Goal: Check status: Check status

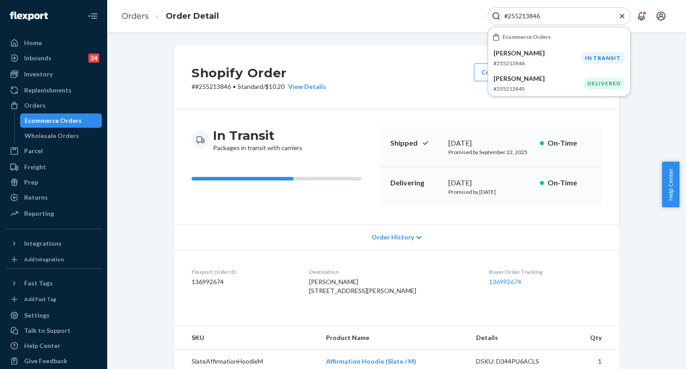
scroll to position [134, 0]
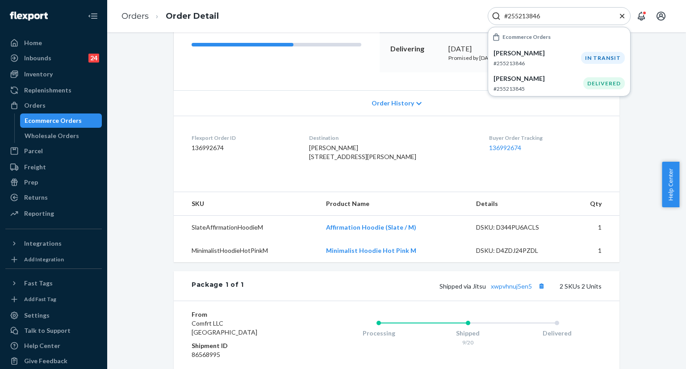
click at [563, 16] on input "#255213846" at bounding box center [556, 16] width 110 height 9
paste input "125943"
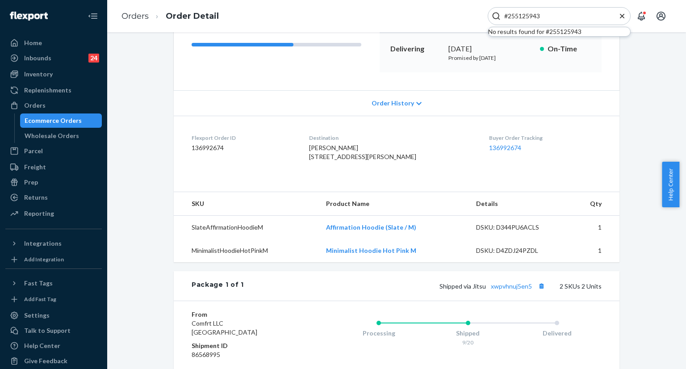
click at [579, 15] on input "#255125943" at bounding box center [556, 16] width 110 height 9
paste input "[EMAIL_ADDRESS][DOMAIN_NAME]"
type input "[EMAIL_ADDRESS][DOMAIN_NAME]"
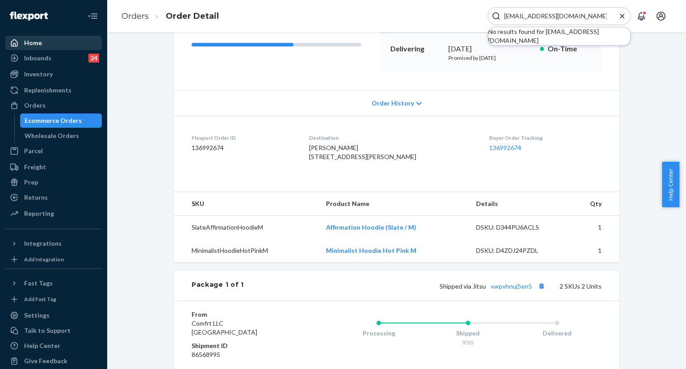
click at [39, 43] on div "Home" at bounding box center [33, 42] width 18 height 9
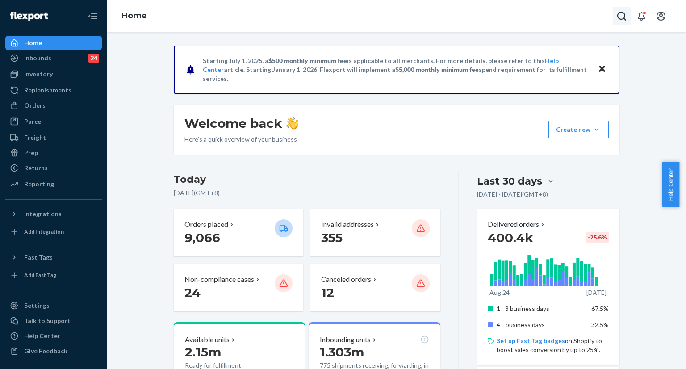
click at [614, 19] on button "Open Search Box" at bounding box center [622, 16] width 18 height 18
click at [580, 18] on input "Search Input" at bounding box center [556, 16] width 110 height 9
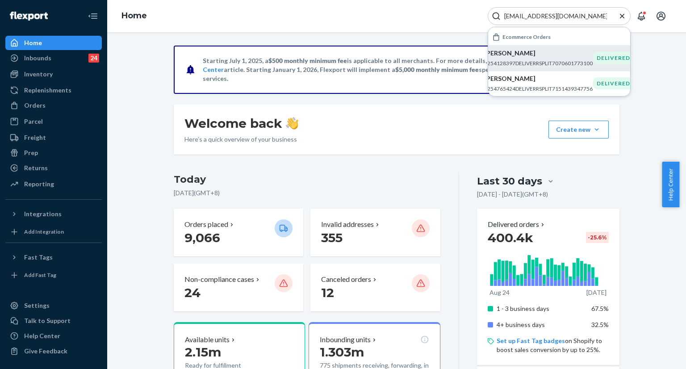
type input "[EMAIL_ADDRESS][DOMAIN_NAME]"
click at [531, 59] on p "#254128397DELIVERRSPLIT7070601773100" at bounding box center [538, 63] width 109 height 8
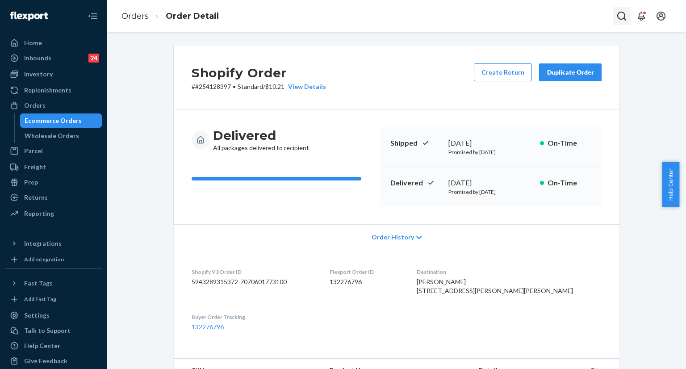
click at [618, 17] on icon "Open Search Box" at bounding box center [621, 16] width 9 height 9
click at [567, 17] on input "Search Input" at bounding box center [556, 16] width 110 height 9
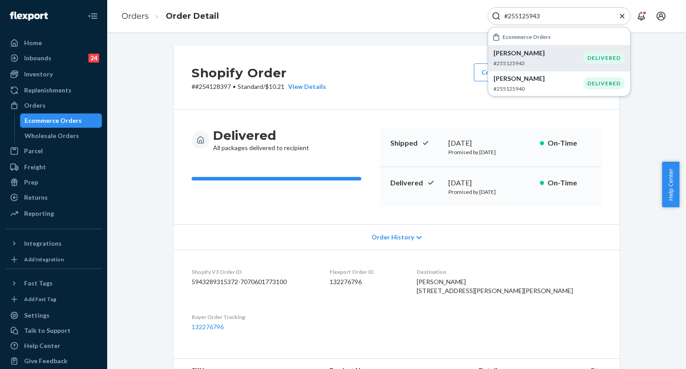
click at [530, 57] on p "Chelsey Stoops" at bounding box center [538, 53] width 90 height 9
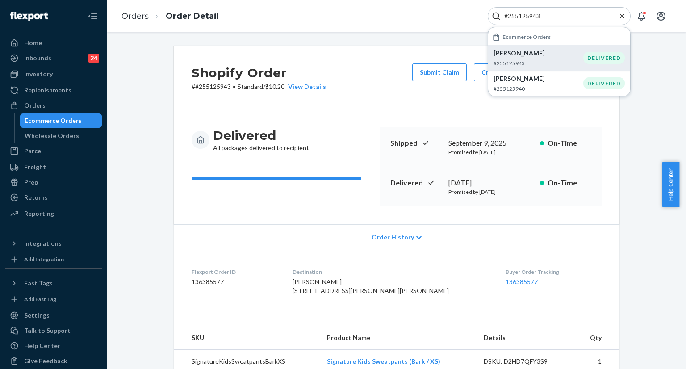
click at [570, 20] on input "#255125943" at bounding box center [556, 16] width 110 height 9
paste input "3540622"
click at [548, 56] on p "KEETANART RATTANANAN" at bounding box center [538, 53] width 109 height 9
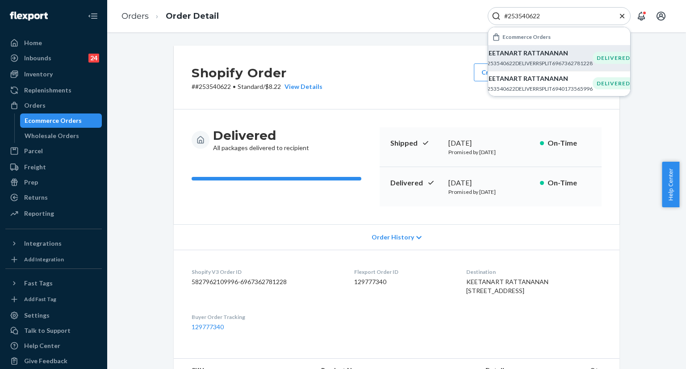
click at [384, 57] on div "Shopify Order # #253540622 • Standard / $8.22 View Details Create Return Duplic…" at bounding box center [397, 78] width 446 height 64
click at [523, 81] on p "KEETANART RATTANANAN" at bounding box center [538, 78] width 109 height 9
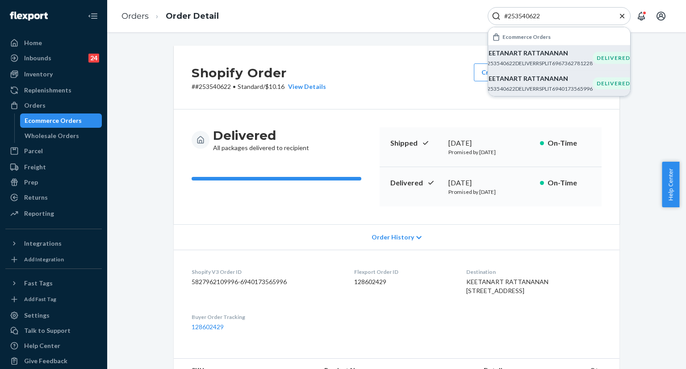
drag, startPoint x: 566, startPoint y: 20, endPoint x: 560, endPoint y: 17, distance: 6.6
click at [565, 20] on input "#253540622" at bounding box center [556, 16] width 110 height 9
click at [560, 17] on input "#253540622" at bounding box center [556, 16] width 110 height 9
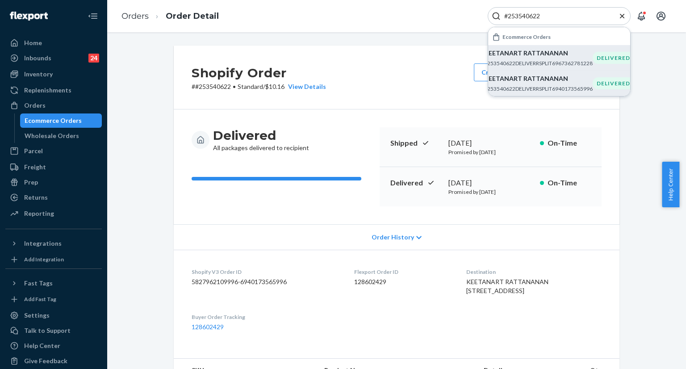
paste input "4452561"
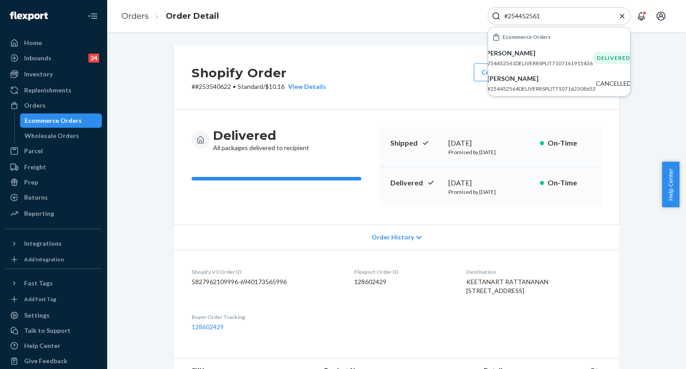
type input "#254452561"
click at [524, 58] on div "Camryn Kurtz #254452561DELIVERRSPLIT7107161915436" at bounding box center [538, 58] width 109 height 18
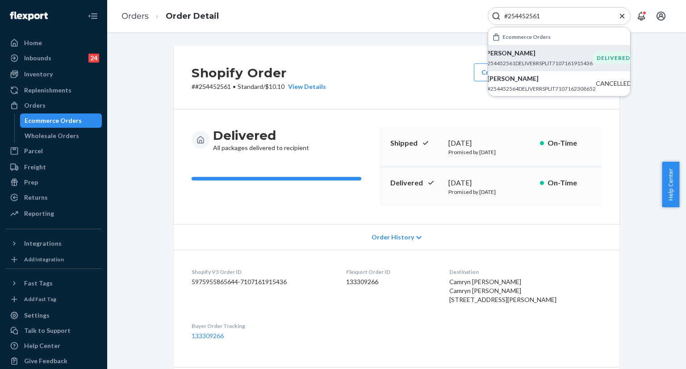
click at [621, 16] on icon "Close Search" at bounding box center [622, 16] width 9 height 9
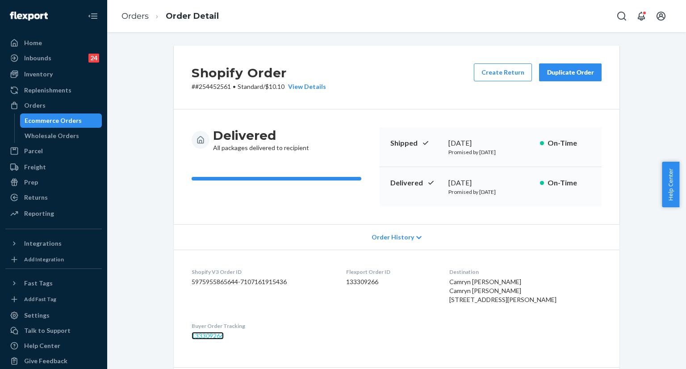
click at [195, 339] on link "133309266" at bounding box center [208, 336] width 32 height 8
